Goal: Task Accomplishment & Management: Complete application form

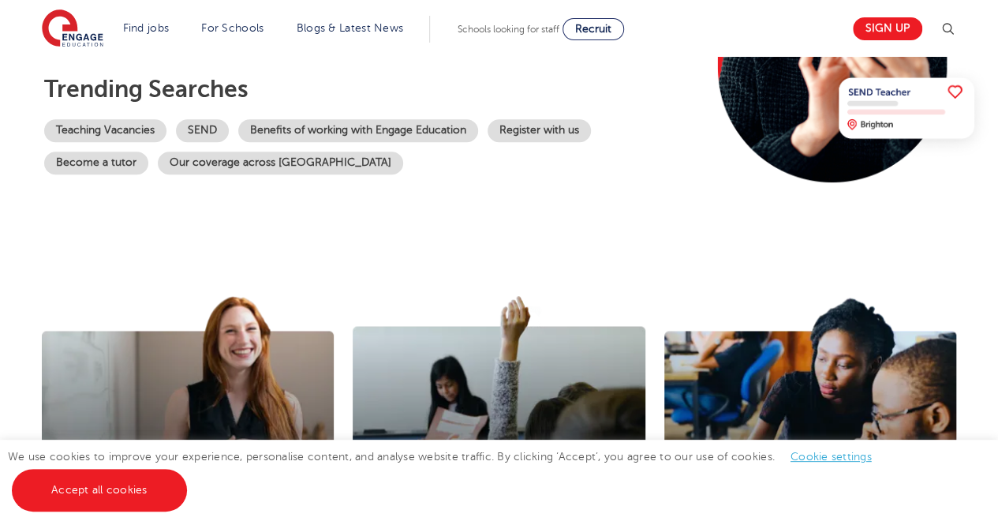
scroll to position [325, 0]
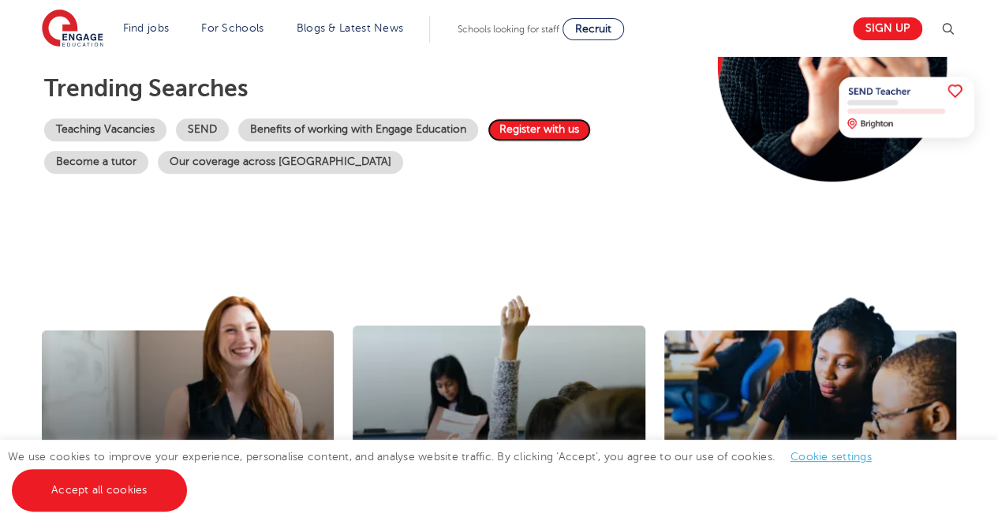
click at [553, 125] on link "Register with us" at bounding box center [539, 129] width 103 height 23
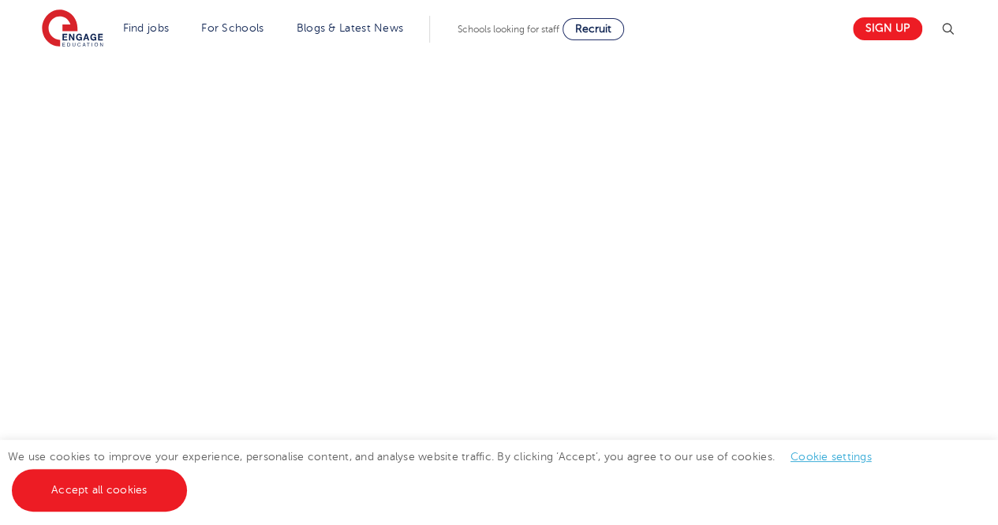
scroll to position [832, 0]
